Goal: Task Accomplishment & Management: Manage account settings

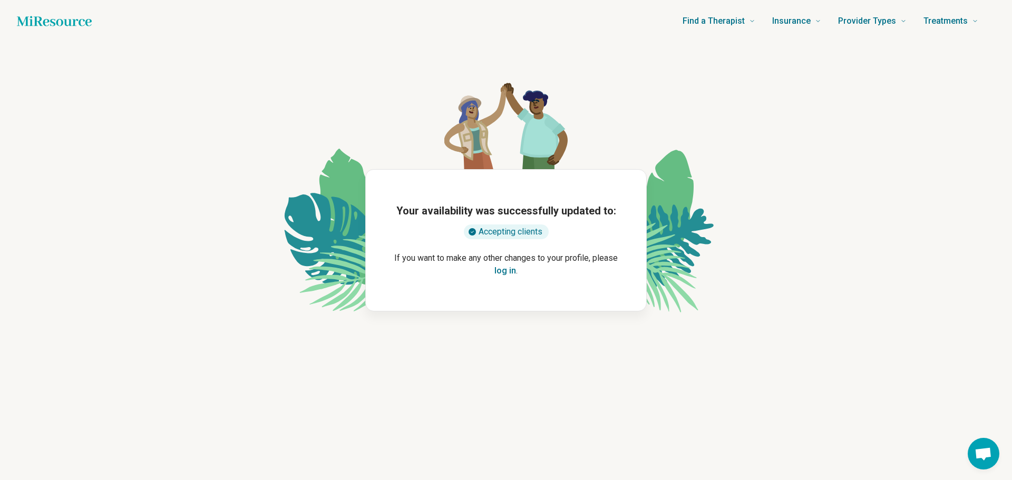
click at [500, 272] on button "log in" at bounding box center [505, 271] width 22 height 13
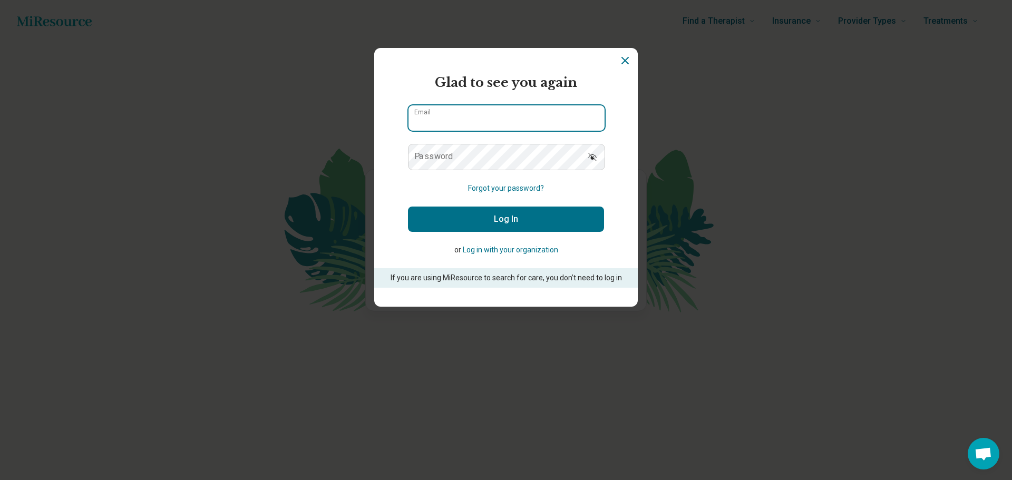
click at [464, 117] on input "Email" at bounding box center [506, 117] width 196 height 25
type input "**********"
click at [485, 210] on button "Log In" at bounding box center [506, 219] width 196 height 25
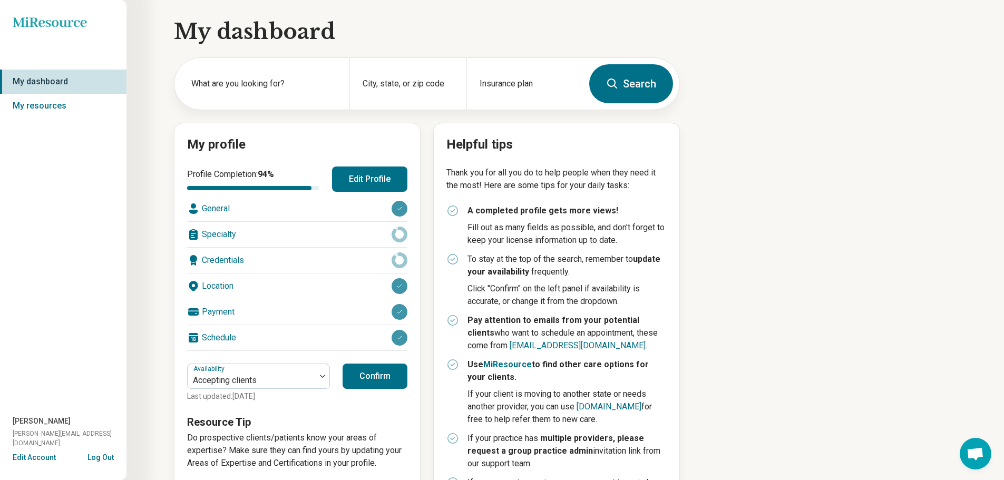
click at [260, 335] on div "Schedule" at bounding box center [297, 337] width 220 height 25
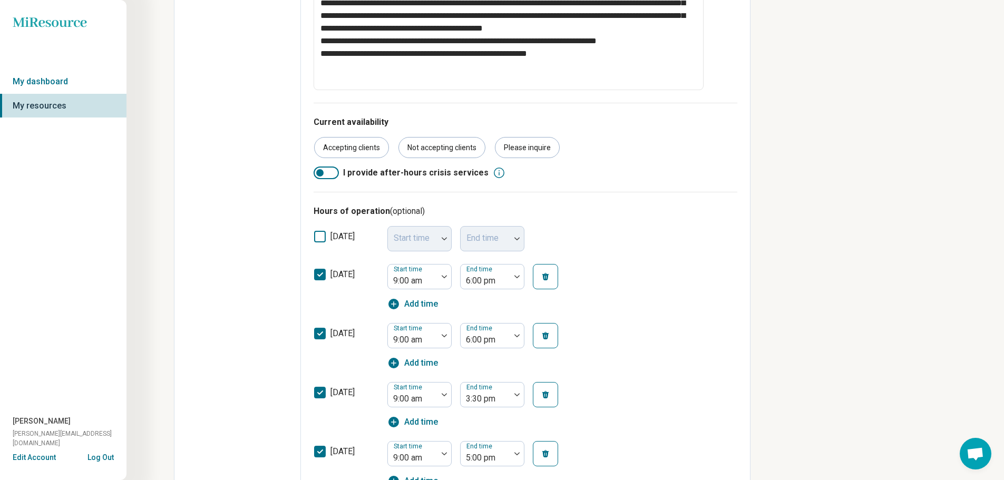
scroll to position [369, 0]
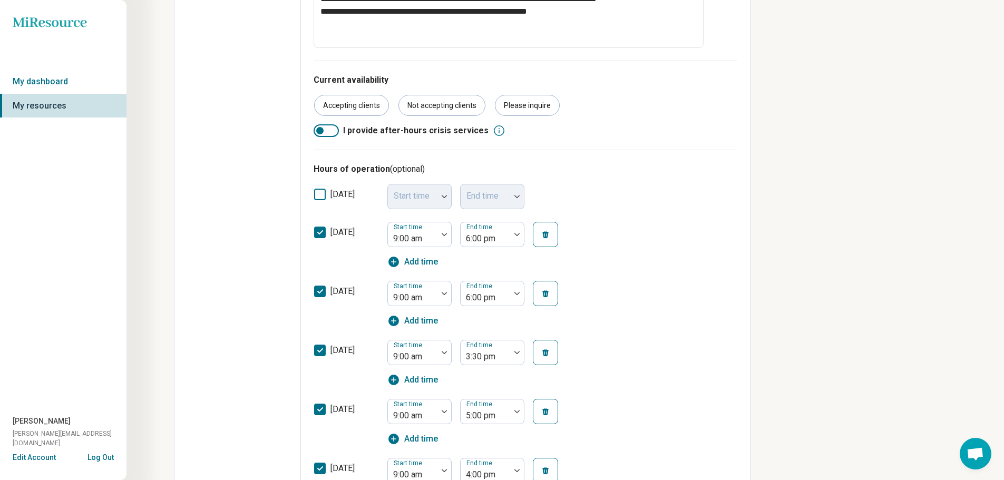
click at [322, 231] on polyline at bounding box center [320, 232] width 5 height 3
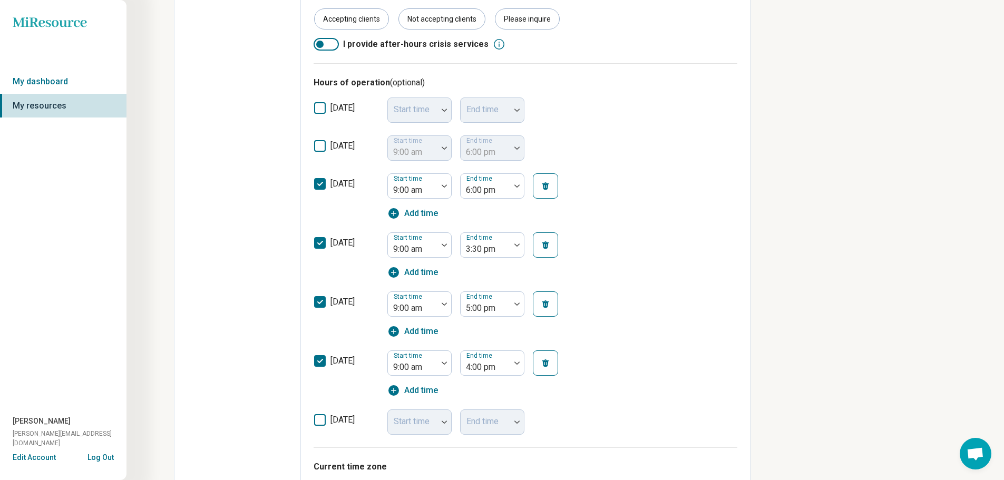
scroll to position [474, 0]
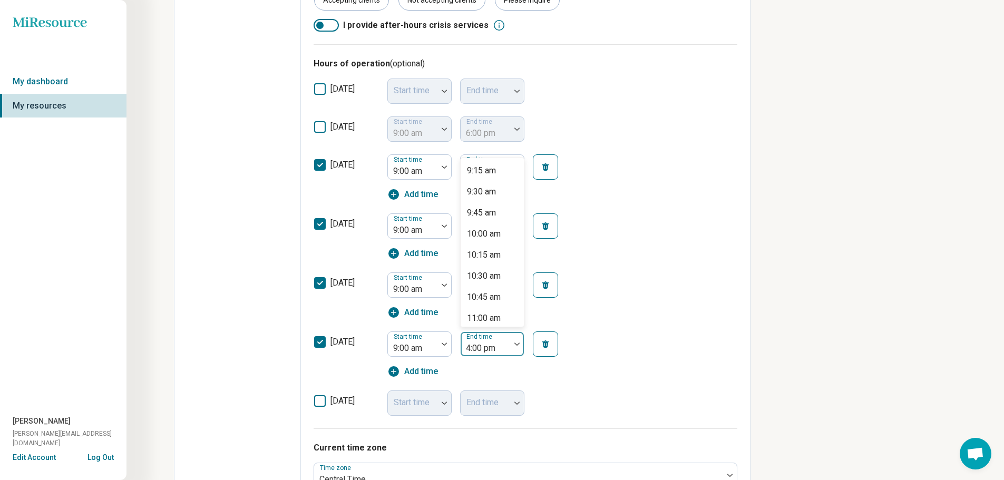
click at [520, 347] on div at bounding box center [517, 344] width 14 height 24
click at [690, 319] on div "[DATE] Start time 9:00 am End time 5:00 pm Add time" at bounding box center [526, 295] width 424 height 59
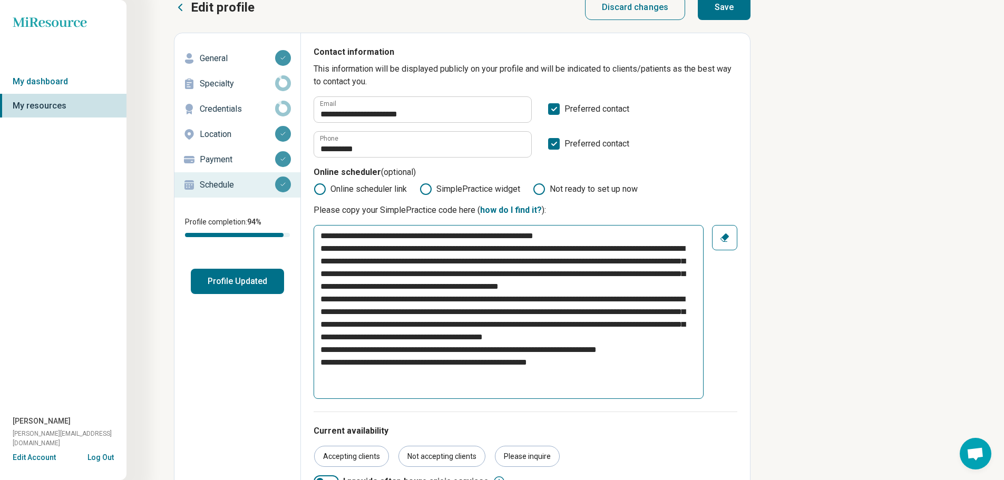
scroll to position [0, 0]
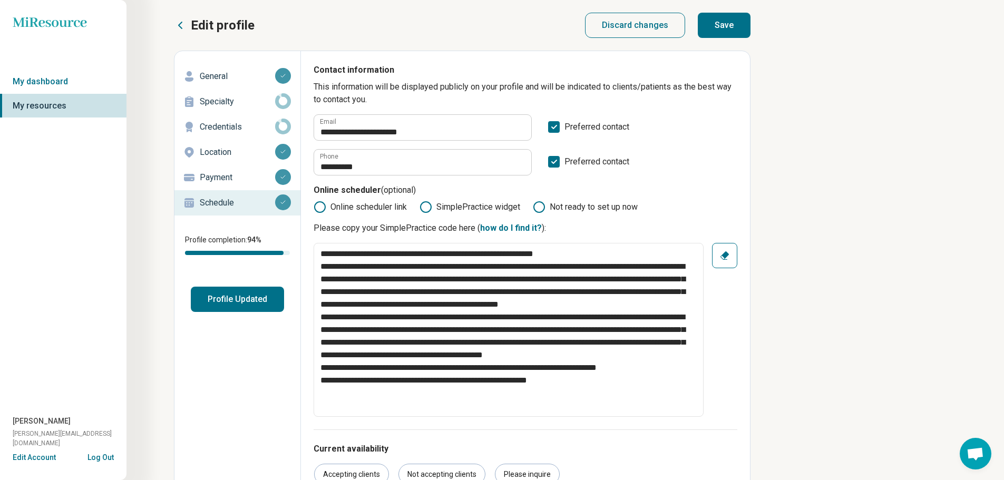
click at [727, 18] on button "Save" at bounding box center [724, 25] width 53 height 25
type textarea "*"
